Goal: Information Seeking & Learning: Learn about a topic

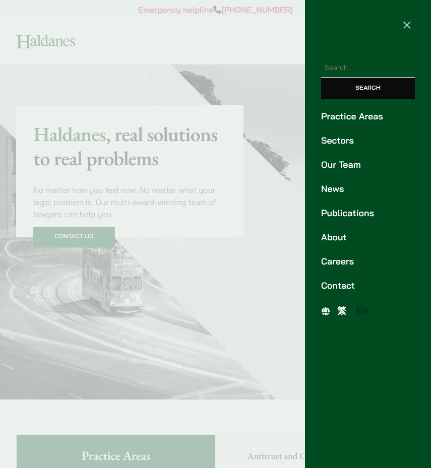
click at [341, 161] on link "Our Team" at bounding box center [368, 165] width 94 height 14
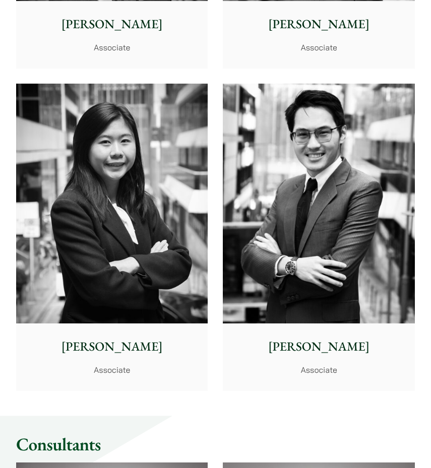
scroll to position [5672, 0]
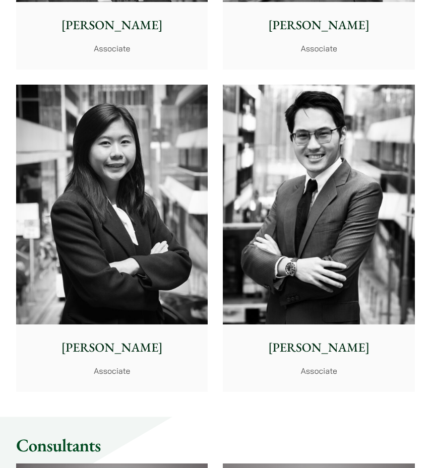
click at [326, 175] on img at bounding box center [319, 205] width 192 height 240
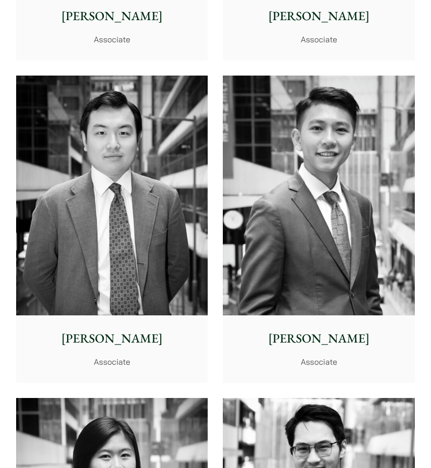
scroll to position [5355, 0]
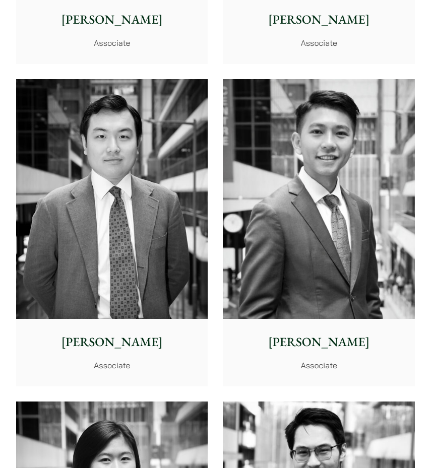
click at [282, 207] on img at bounding box center [319, 199] width 192 height 240
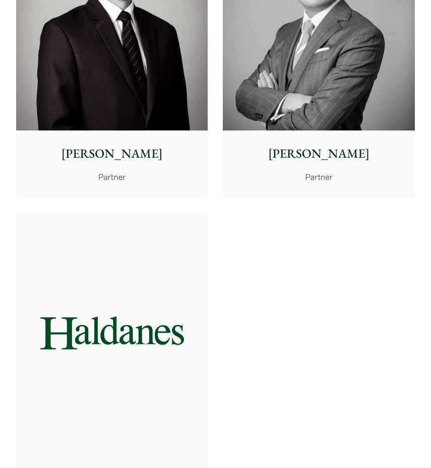
scroll to position [2774, 0]
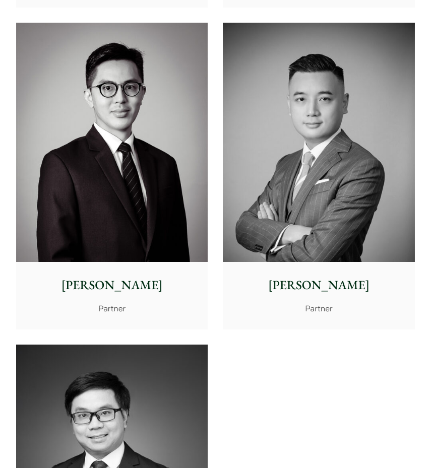
click at [289, 98] on img at bounding box center [319, 143] width 192 height 240
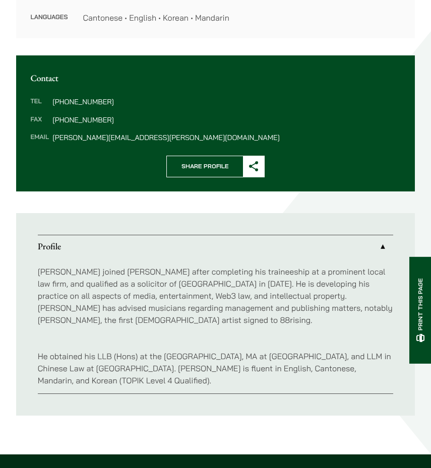
scroll to position [354, 0]
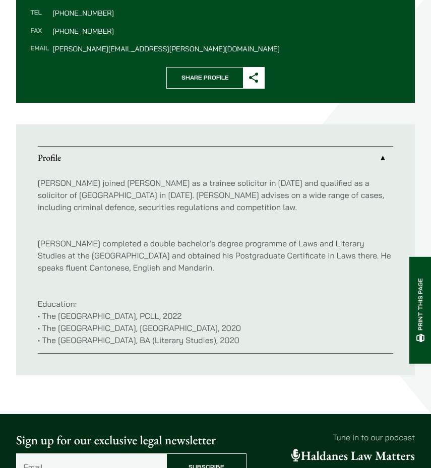
scroll to position [437, 0]
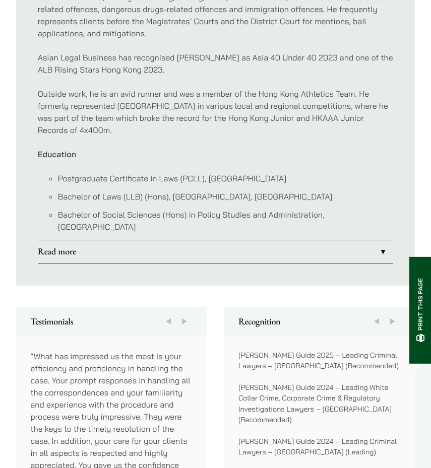
scroll to position [734, 0]
